Goal: Information Seeking & Learning: Stay updated

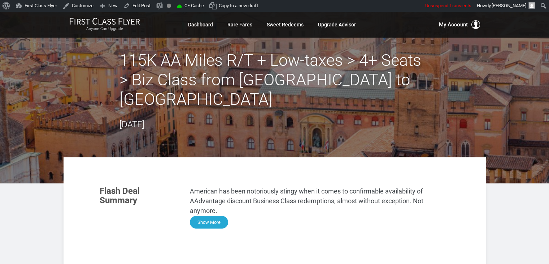
click at [213, 216] on button "Show More" at bounding box center [209, 222] width 38 height 13
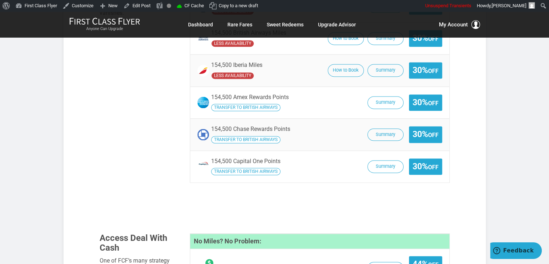
scroll to position [1049, 0]
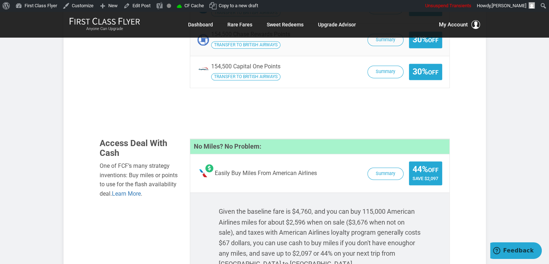
scroll to position [1156, 0]
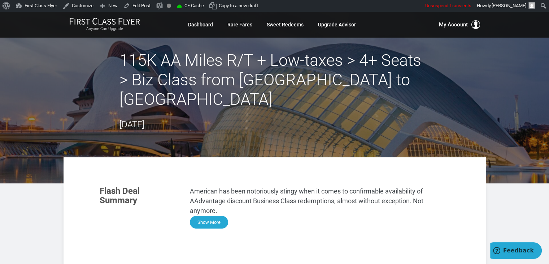
click at [208, 216] on button "Show More" at bounding box center [209, 222] width 38 height 13
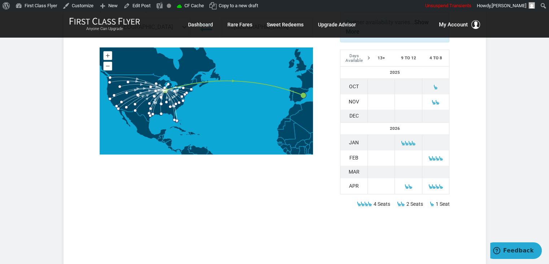
scroll to position [738, 0]
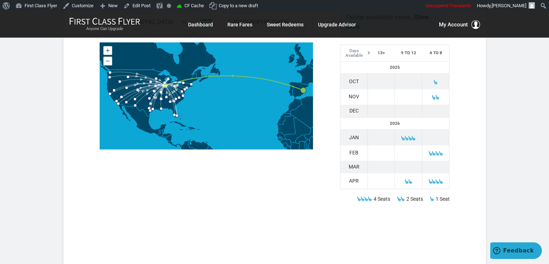
drag, startPoint x: 548, startPoint y: 109, endPoint x: 546, endPoint y: 139, distance: 30.4
click at [546, 139] on article "115K AA Miles R/T + Low-taxes > 4+ Seats > Biz Class from Chicago to Valencia S…" at bounding box center [274, 99] width 549 height 1650
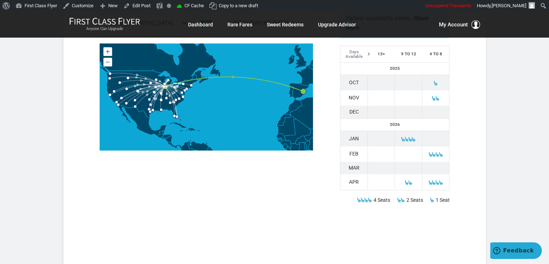
scroll to position [506, 0]
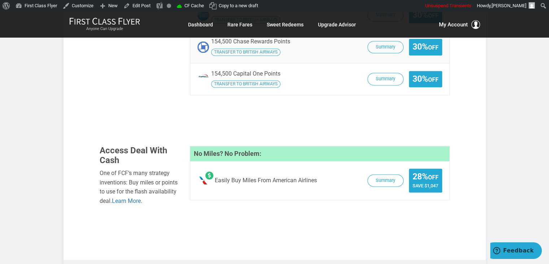
scroll to position [1170, 0]
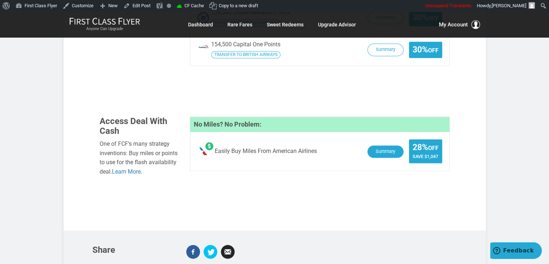
click at [383, 145] on button "Summary" at bounding box center [386, 151] width 36 height 13
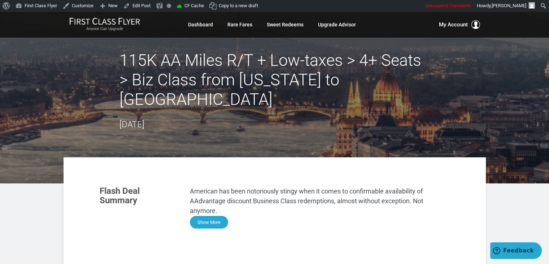
click at [211, 216] on button "Show More" at bounding box center [209, 222] width 38 height 13
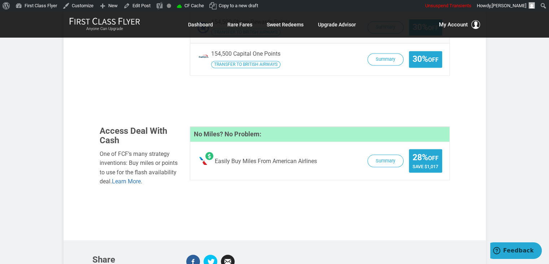
scroll to position [1224, 0]
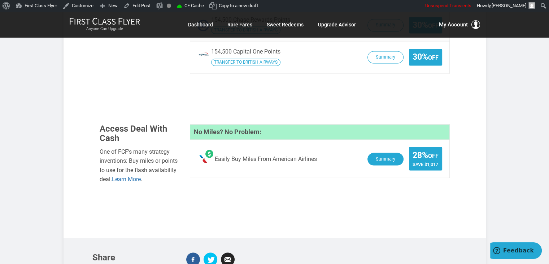
click at [398, 152] on button "Summary" at bounding box center [386, 158] width 36 height 13
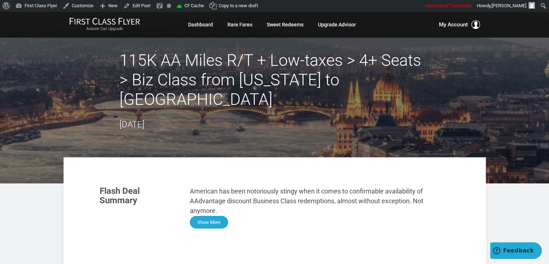
click at [209, 216] on button "Show More" at bounding box center [209, 222] width 38 height 13
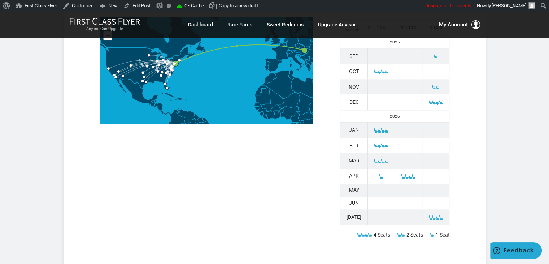
scroll to position [168, 0]
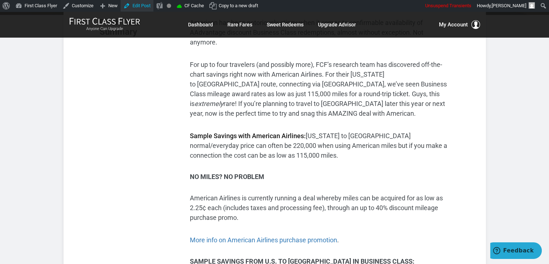
click at [141, 5] on link "Edit Post" at bounding box center [137, 6] width 33 height 12
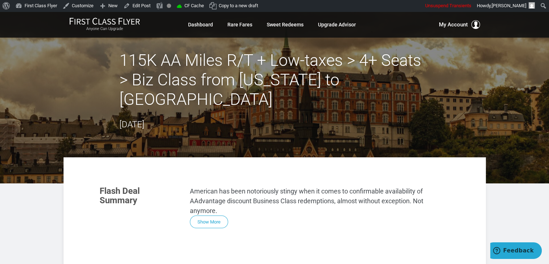
click at [125, 67] on h2 "115K AA Miles R/T + Low-taxes > 4+ Seats > Biz Class from [US_STATE] to [GEOGRA…" at bounding box center [275, 80] width 311 height 59
click at [217, 216] on button "Show More" at bounding box center [209, 222] width 38 height 13
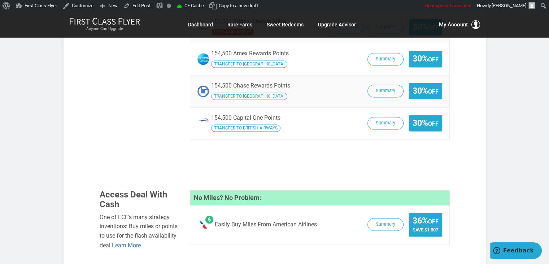
scroll to position [1128, 0]
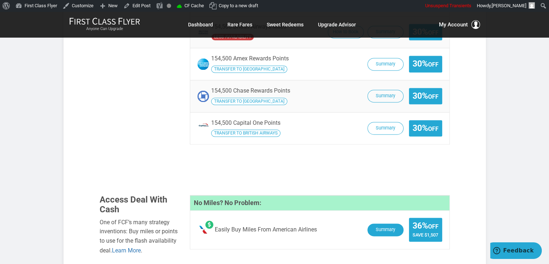
click at [388, 223] on button "Summary" at bounding box center [386, 229] width 36 height 13
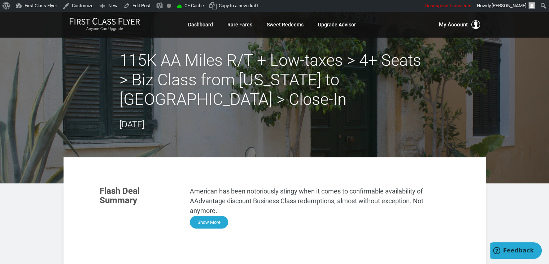
click at [221, 222] on button "Show More" at bounding box center [209, 222] width 38 height 13
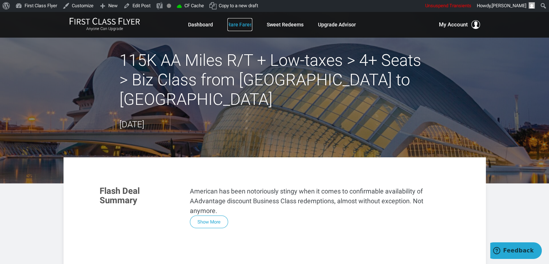
click at [238, 25] on link "Rare Fares" at bounding box center [240, 24] width 25 height 13
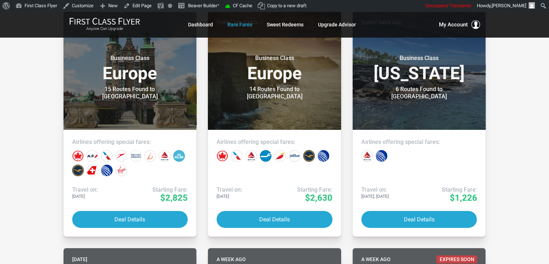
scroll to position [160, 0]
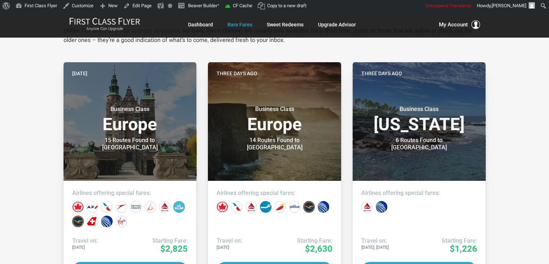
scroll to position [137, 0]
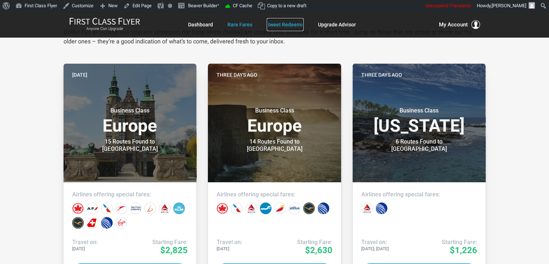
click at [292, 26] on link "Sweet Redeems" at bounding box center [285, 24] width 37 height 13
